Goal: Task Accomplishment & Management: Complete application form

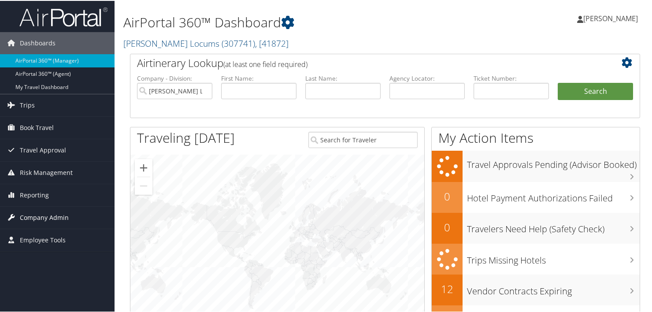
click at [35, 179] on span "Company Admin" at bounding box center [44, 217] width 49 height 22
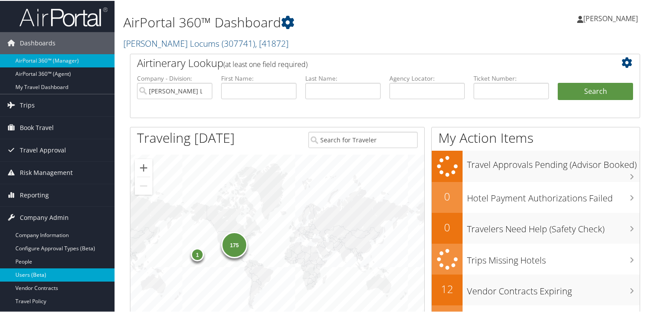
click at [28, 179] on link "Users (Beta)" at bounding box center [57, 274] width 115 height 13
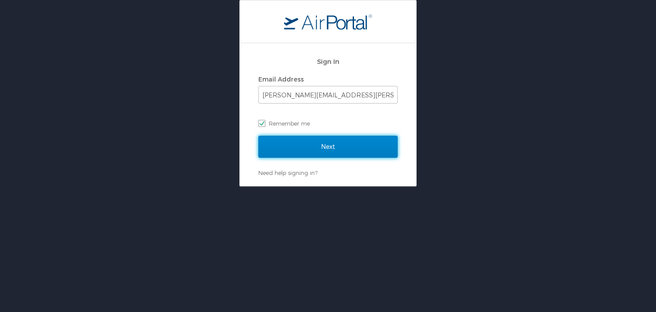
click at [301, 153] on input "Next" at bounding box center [327, 147] width 139 height 22
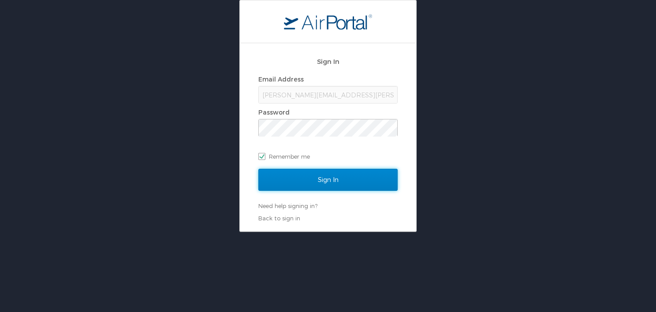
click at [329, 182] on input "Sign In" at bounding box center [327, 180] width 139 height 22
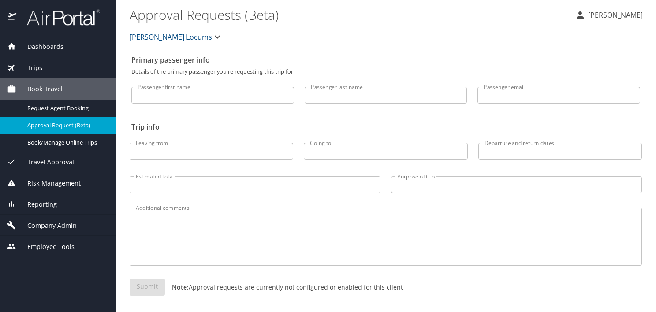
click at [52, 224] on span "Company Admin" at bounding box center [46, 226] width 60 height 10
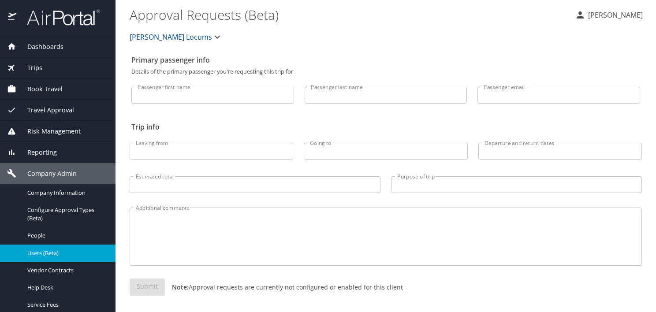
click at [42, 255] on span "Users (Beta)" at bounding box center [66, 253] width 78 height 8
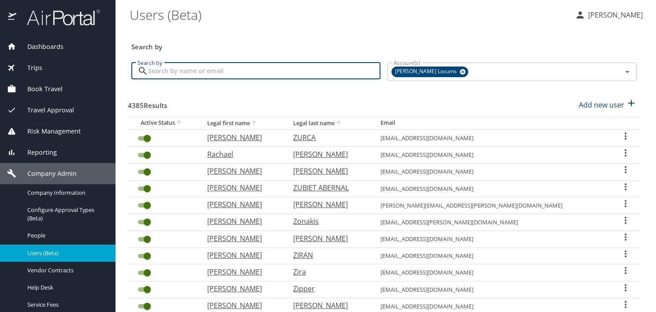
click at [199, 67] on input "Search by" at bounding box center [264, 71] width 232 height 17
paste input "Roa"
type input "Roa"
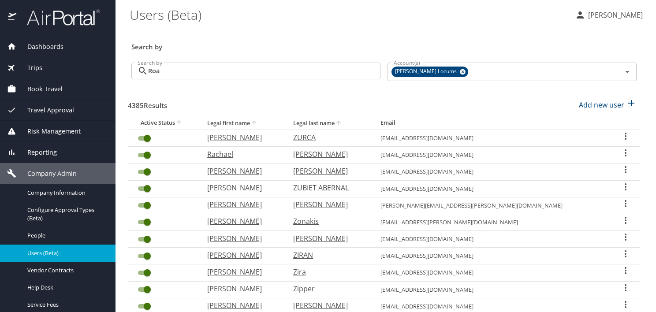
click at [345, 92] on div "4385 Results Add new user" at bounding box center [384, 105] width 512 height 33
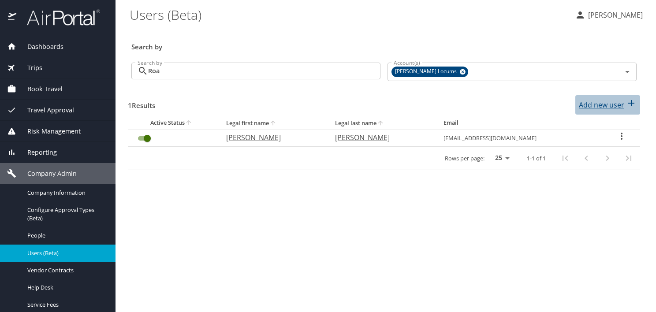
click at [594, 107] on p "Add new user" at bounding box center [601, 105] width 45 height 11
select select "US"
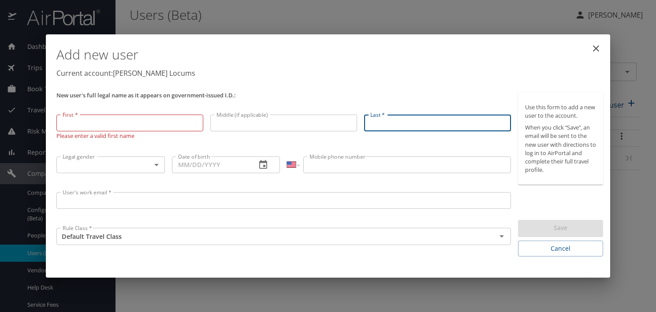
click at [406, 122] on input "Last *" at bounding box center [437, 123] width 147 height 17
paste input "Roa"
type input "Roa"
click at [97, 126] on input "First *" at bounding box center [129, 123] width 147 height 17
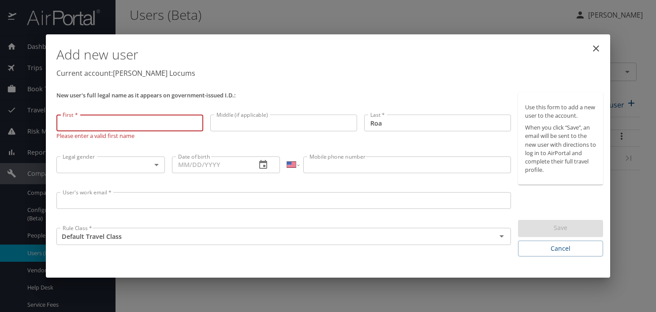
paste input "Ricardo"
type input "Ricardo"
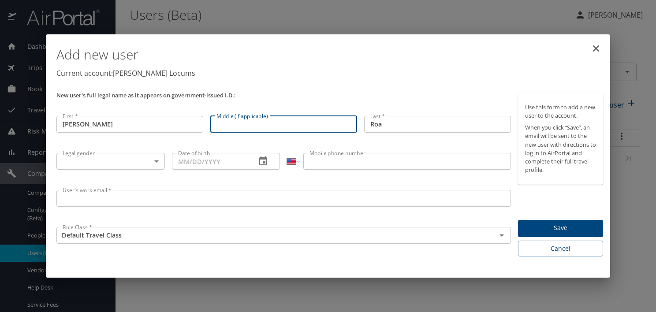
click at [311, 128] on input "Middle (if applicable)" at bounding box center [283, 124] width 147 height 17
paste input "Arturo"
type input "Arturo"
click at [306, 76] on p "Current account: Hayes Locums" at bounding box center [329, 73] width 547 height 11
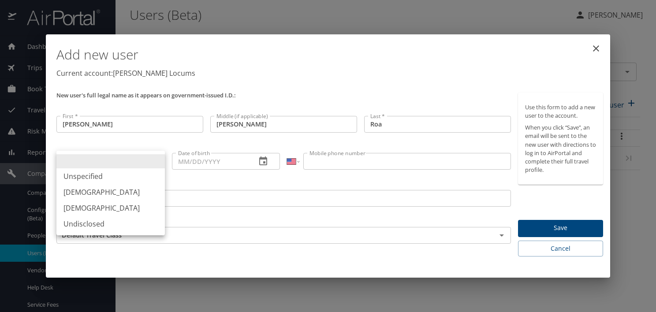
click at [142, 166] on body "Dashboards AirPortal 360™ Manager My Travel Dashboard Trips Airtinerary® Lookup…" at bounding box center [328, 156] width 656 height 312
click at [73, 193] on li "Male" at bounding box center [110, 192] width 108 height 16
type input "Male"
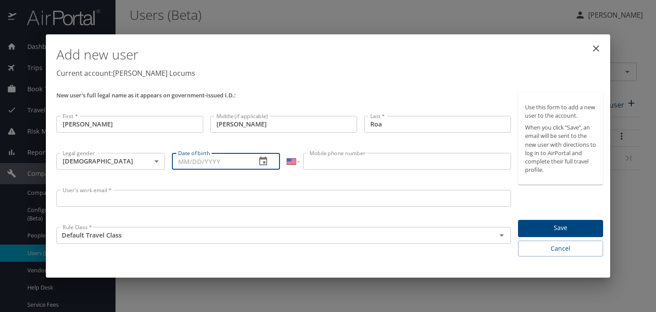
click at [219, 163] on input "Date of birth" at bounding box center [211, 161] width 78 height 17
paste input "03/27/1957"
type input "03/27/1957"
click at [350, 164] on input "Mobile phone number" at bounding box center [406, 161] width 207 height 17
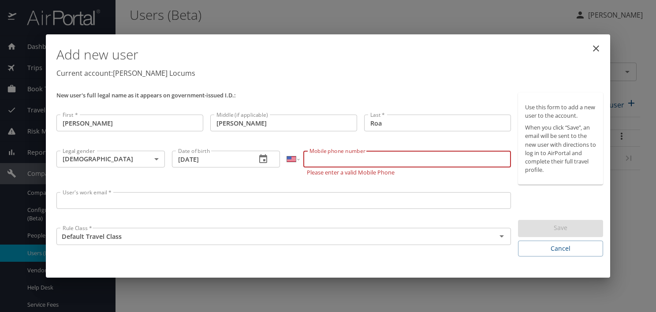
click at [347, 156] on input "Mobile phone number" at bounding box center [406, 159] width 207 height 17
paste input "(304) 633-2471"
type input "(304) 633-2471"
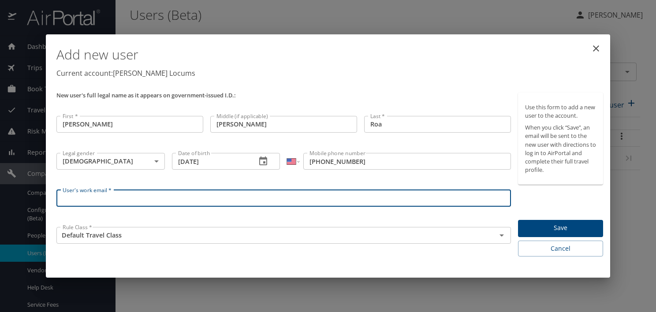
click at [145, 199] on input "User's work email *" at bounding box center [283, 198] width 454 height 17
paste input "roadoc1@gmail.com"
type input "roadoc1@gmail.com"
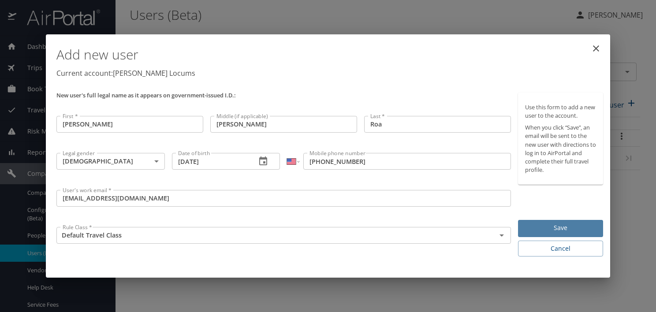
click at [593, 229] on span "Save" at bounding box center [560, 228] width 71 height 11
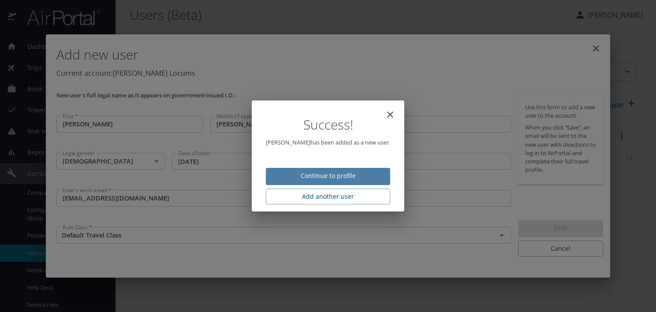
click at [359, 179] on span "Continue to profile" at bounding box center [328, 176] width 110 height 11
select select "US"
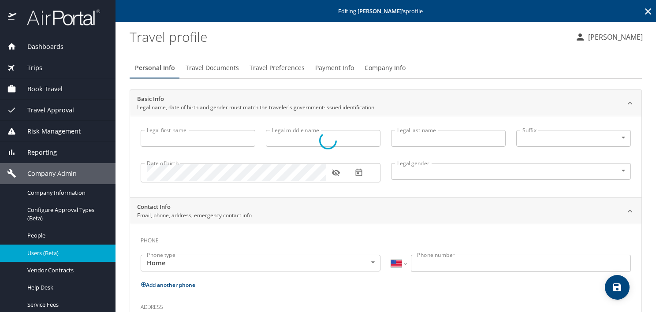
type input "Ricardo"
type input "Arturo"
type input "Roa"
type input "Male"
select select "US"
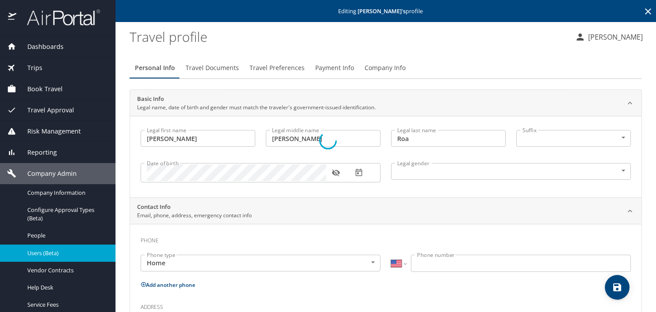
select select "US"
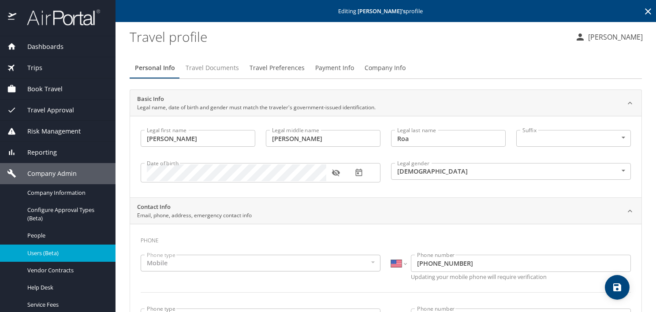
click at [215, 69] on span "Travel Documents" at bounding box center [212, 68] width 53 height 11
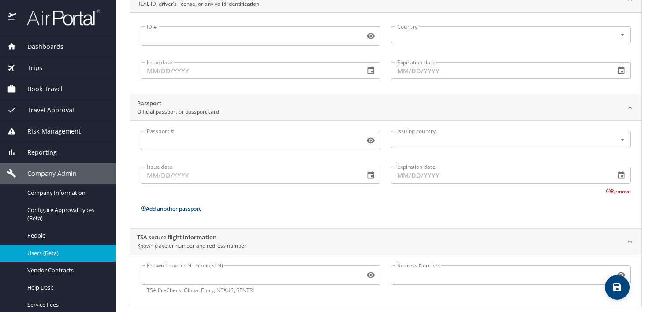
scroll to position [112, 0]
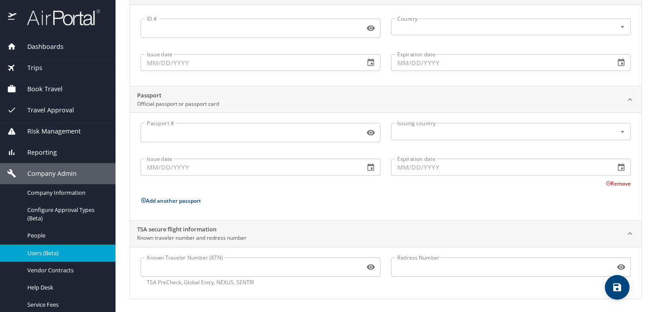
click at [197, 268] on input "Known Traveler Number (KTN)" at bounding box center [251, 267] width 220 height 17
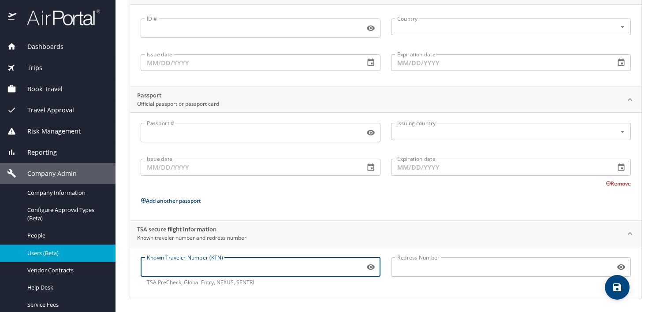
paste input "TT13BS676"
type input "TT13BS676"
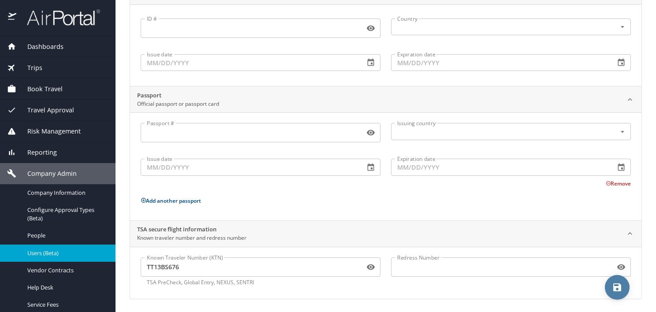
click at [612, 285] on icon "save" at bounding box center [617, 287] width 11 height 11
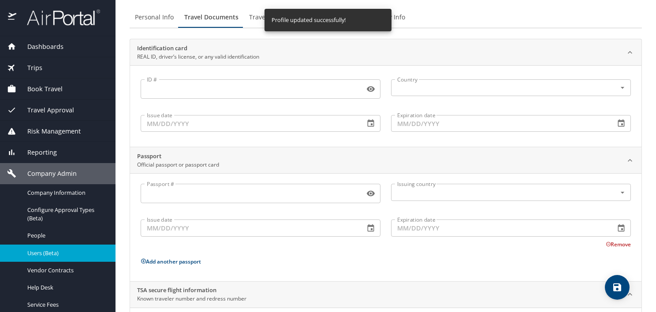
scroll to position [0, 0]
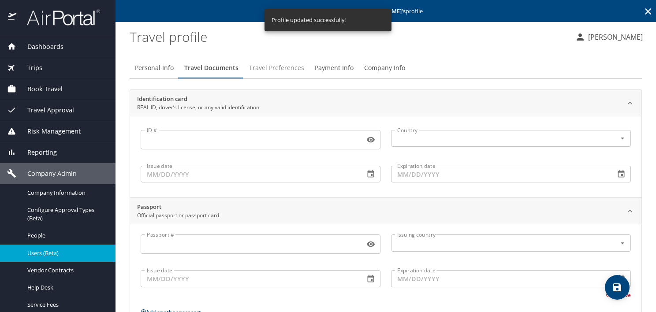
click at [273, 67] on span "Travel Preferences" at bounding box center [276, 68] width 55 height 11
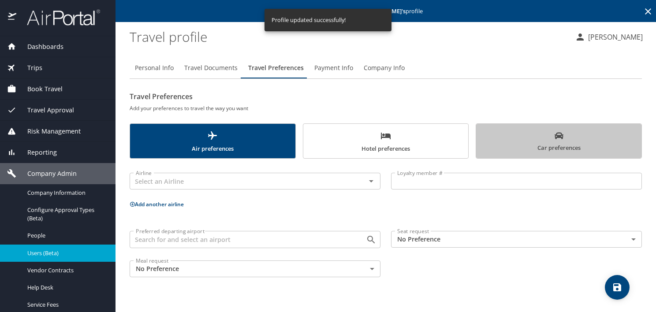
click at [552, 139] on span "Car preferences" at bounding box center [558, 142] width 155 height 22
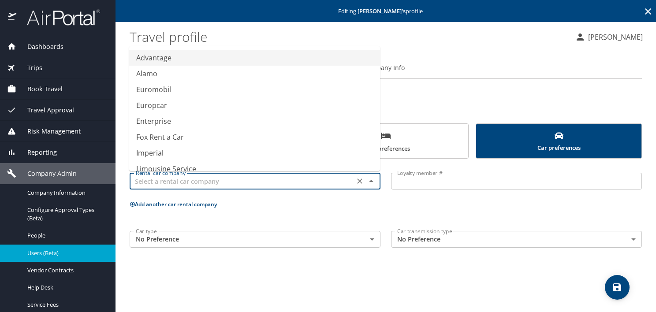
click at [143, 180] on input "text" at bounding box center [242, 180] width 220 height 11
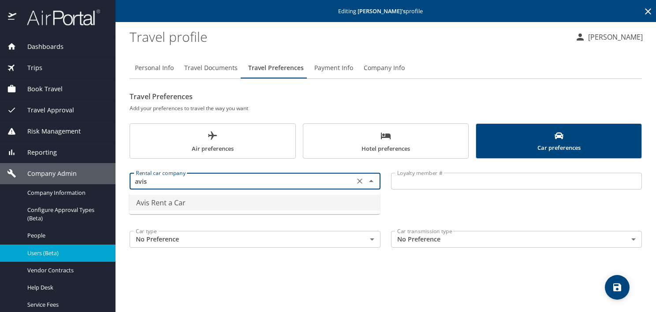
click at [155, 206] on li "Avis Rent a Car" at bounding box center [254, 203] width 251 height 16
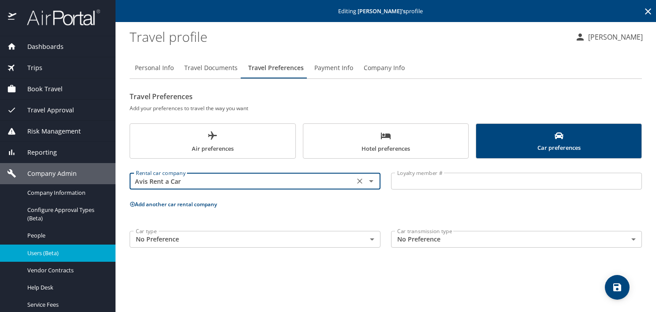
type input "Avis Rent a Car"
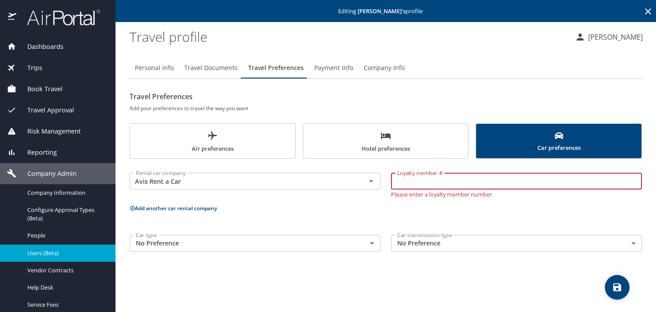
click at [419, 185] on input "Loyalty member #" at bounding box center [516, 181] width 251 height 17
paste input "#b6E320"
click at [406, 181] on input "#b6E320" at bounding box center [516, 181] width 251 height 17
type input "#B6E320"
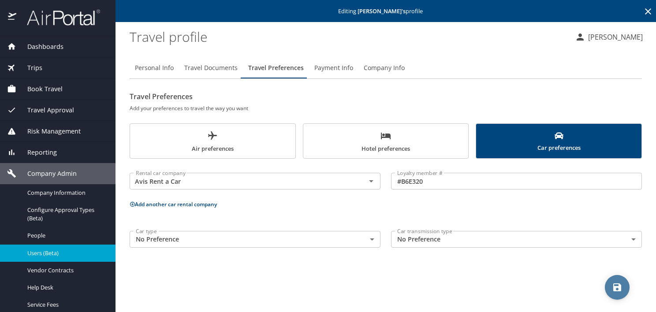
click at [617, 282] on icon "save" at bounding box center [617, 287] width 11 height 11
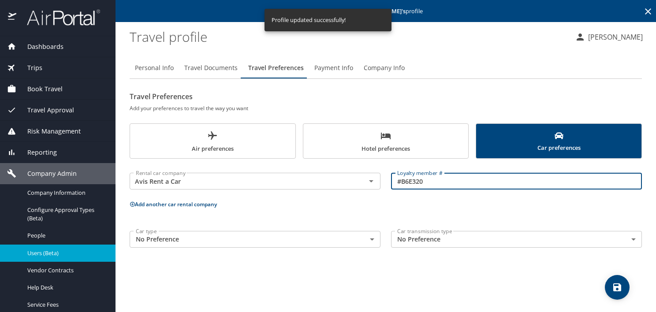
click at [399, 182] on input "#B6E320" at bounding box center [516, 181] width 251 height 17
type input "B6E320"
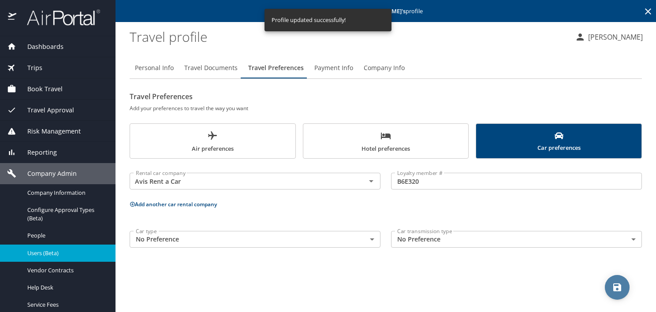
click at [614, 285] on icon "save" at bounding box center [617, 287] width 11 height 11
click at [171, 205] on button "Add another car rental company" at bounding box center [173, 204] width 87 height 7
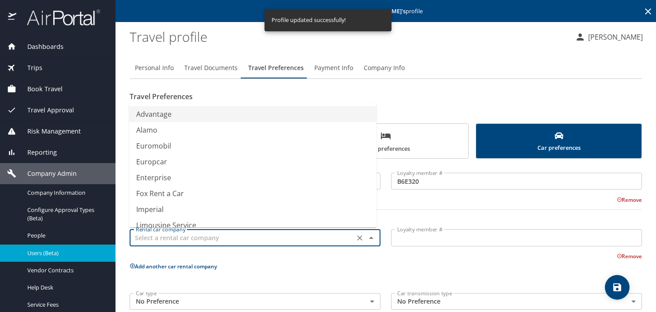
click at [171, 236] on input "text" at bounding box center [242, 237] width 220 height 11
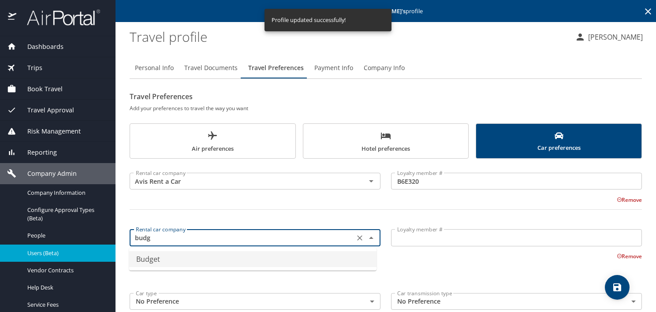
click at [162, 261] on li "Budget" at bounding box center [252, 259] width 247 height 16
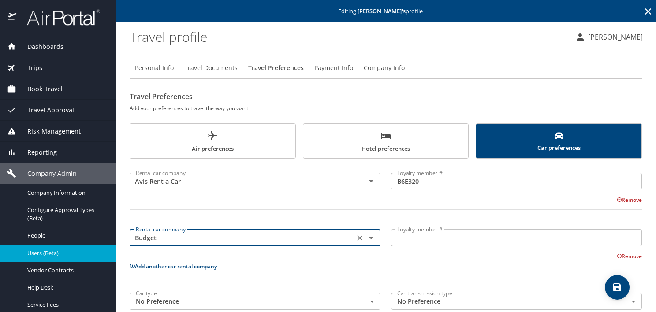
type input "Budget"
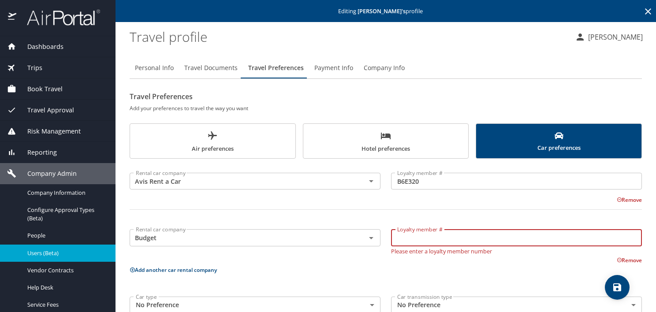
click at [418, 241] on input "Loyalty member #" at bounding box center [516, 237] width 251 height 17
paste input "D9E38B"
type input "D9E38B"
click at [618, 284] on icon "save" at bounding box center [617, 287] width 11 height 11
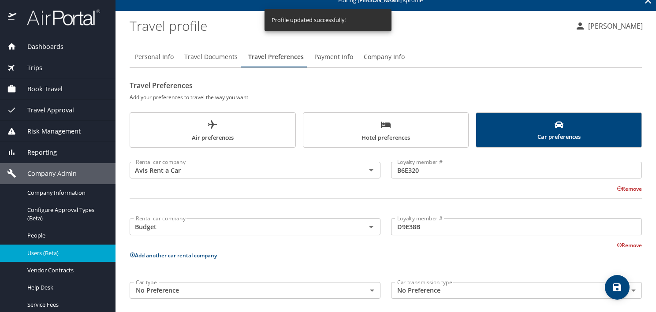
scroll to position [16, 0]
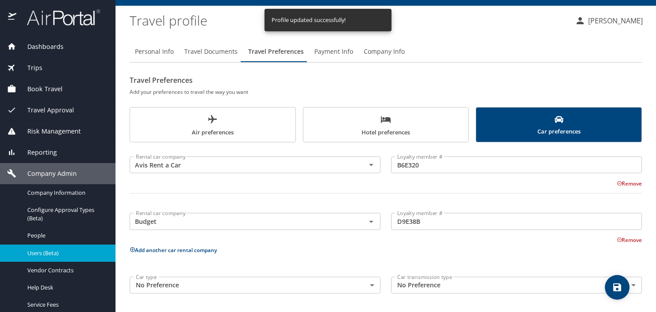
click at [194, 252] on button "Add another car rental company" at bounding box center [173, 249] width 87 height 7
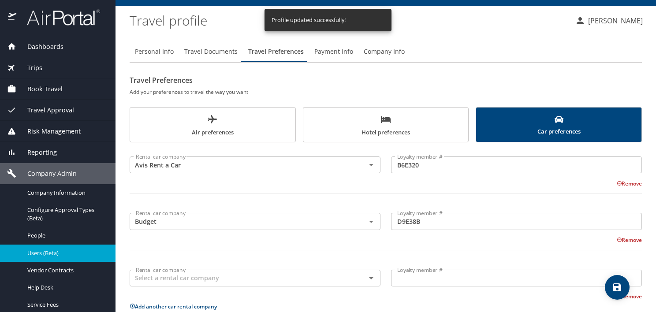
scroll to position [73, 0]
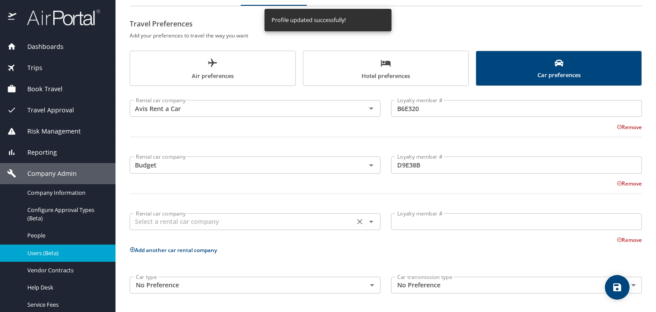
click at [188, 224] on input "text" at bounding box center [242, 221] width 220 height 11
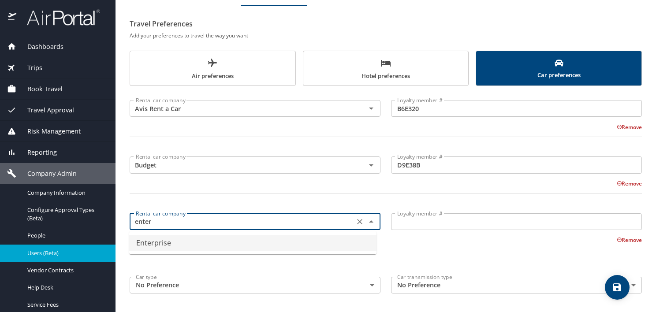
drag, startPoint x: 163, startPoint y: 239, endPoint x: 350, endPoint y: 235, distance: 186.5
click at [173, 238] on li "Enterprise" at bounding box center [252, 243] width 247 height 16
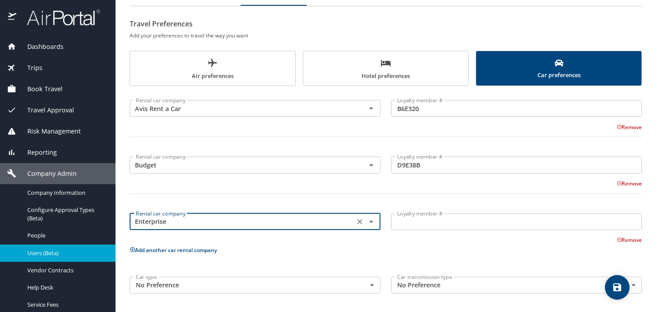
type input "Enterprise"
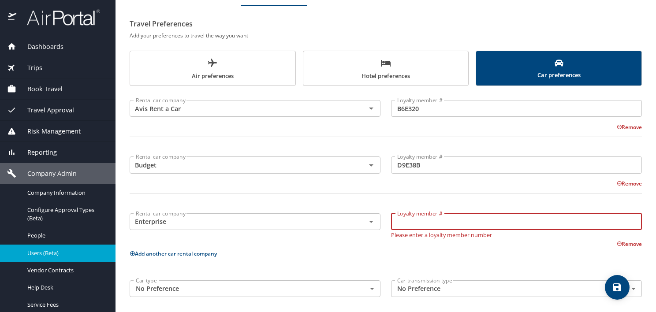
click at [408, 220] on input "Loyalty member #" at bounding box center [516, 221] width 251 height 17
paste input "MY2WT7J"
type input "MY2WT7J"
click at [615, 282] on icon "save" at bounding box center [617, 287] width 11 height 11
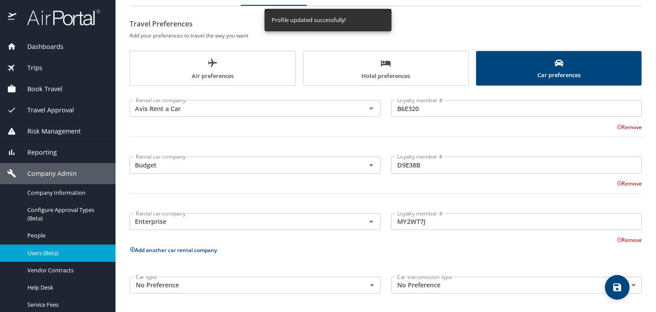
click at [215, 74] on span "Air preferences" at bounding box center [212, 69] width 155 height 23
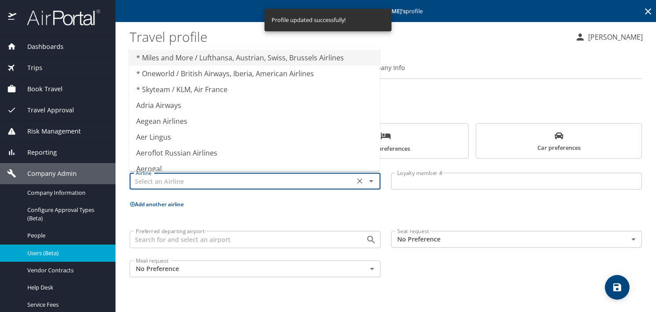
click at [183, 179] on input "text" at bounding box center [242, 180] width 220 height 11
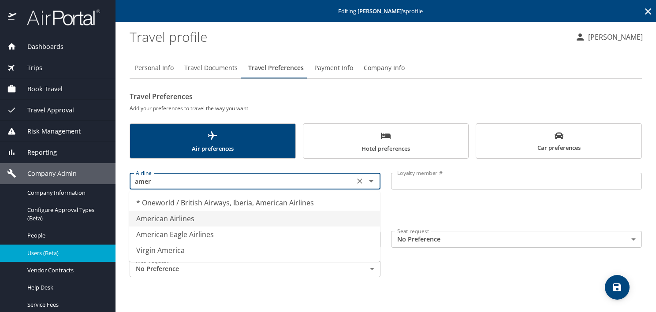
drag, startPoint x: 175, startPoint y: 219, endPoint x: 263, endPoint y: 208, distance: 88.0
click at [196, 217] on li "American Airlines" at bounding box center [254, 219] width 251 height 16
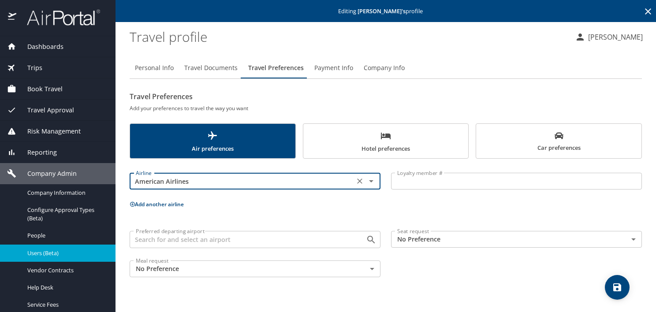
type input "American Airlines"
click at [449, 182] on input "Loyalty member #" at bounding box center [516, 181] width 251 height 17
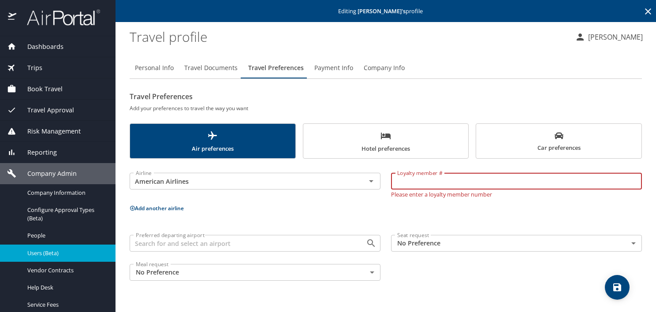
paste input "4L1FC58"
type input "4L1FC58"
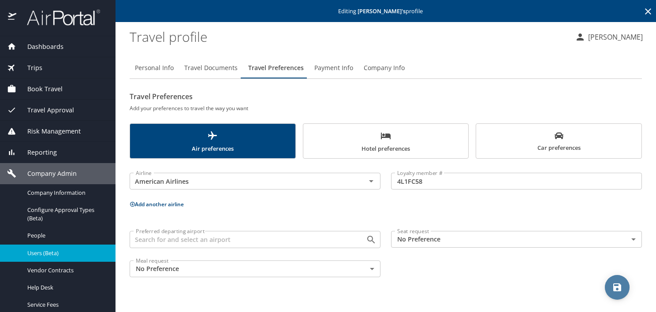
click at [613, 279] on button "save" at bounding box center [617, 287] width 25 height 25
